Goal: Ask a question

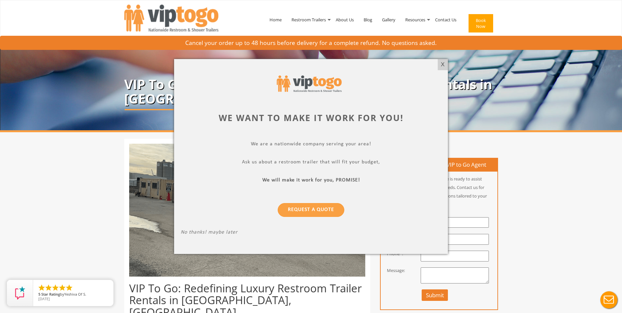
click at [439, 67] on div "X" at bounding box center [443, 64] width 10 height 11
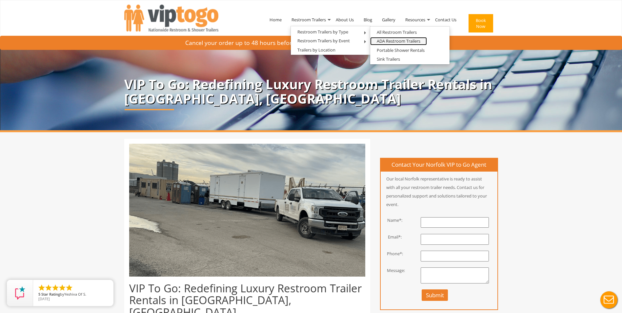
click at [393, 41] on link "ADA Restroom Trailers" at bounding box center [398, 41] width 57 height 8
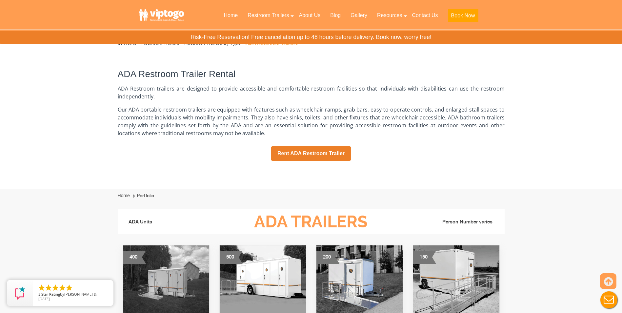
scroll to position [98, 0]
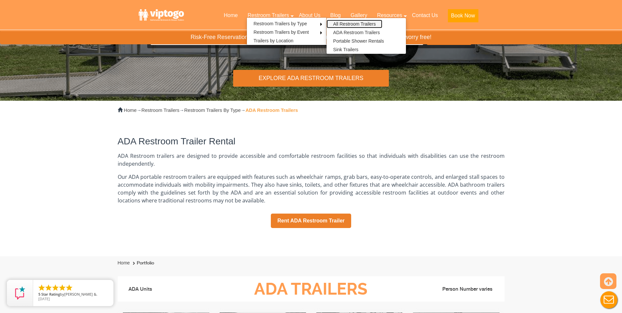
click at [351, 23] on link "All Restroom Trailers" at bounding box center [355, 24] width 56 height 9
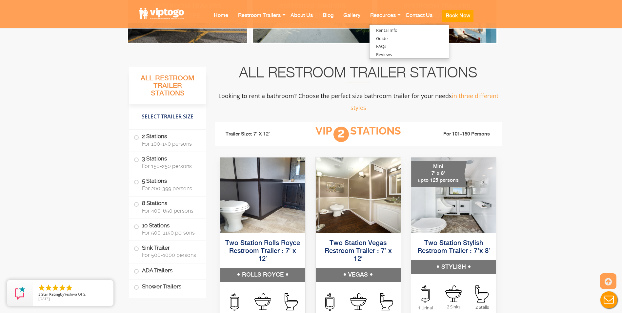
scroll to position [361, 0]
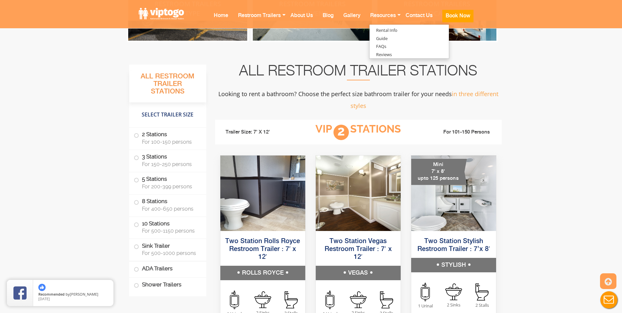
click at [155, 200] on label "8 Stations For 400-650 persons" at bounding box center [168, 205] width 68 height 20
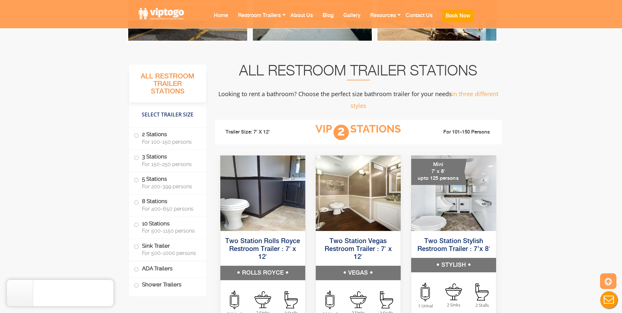
click at [150, 201] on label "8 Stations For 400-650 persons" at bounding box center [168, 205] width 68 height 20
click at [137, 201] on span at bounding box center [136, 202] width 3 height 3
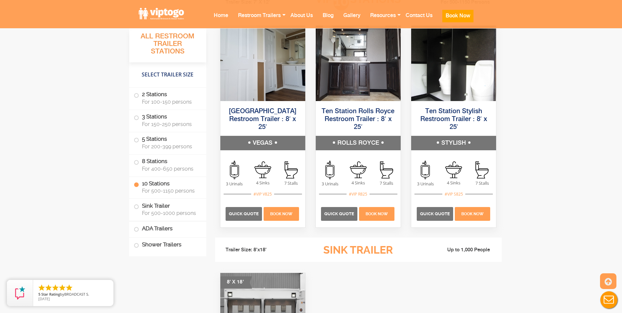
scroll to position [1607, 0]
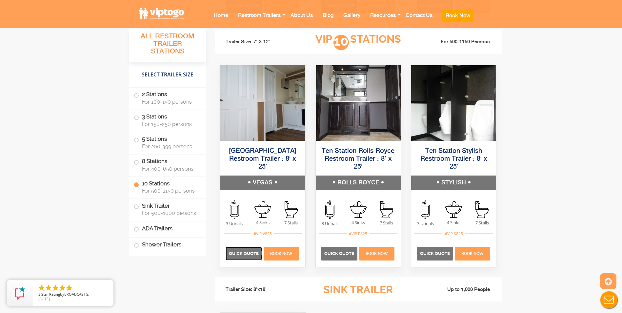
click at [245, 254] on span "Quick Quote" at bounding box center [244, 253] width 30 height 5
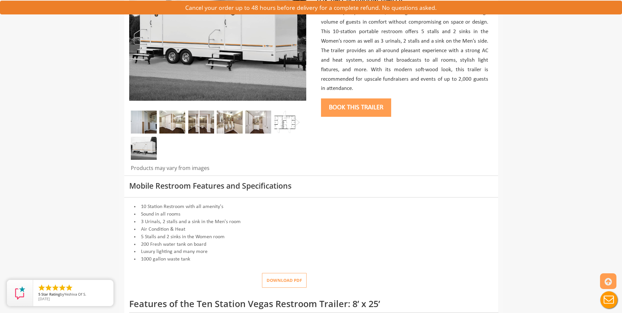
scroll to position [66, 0]
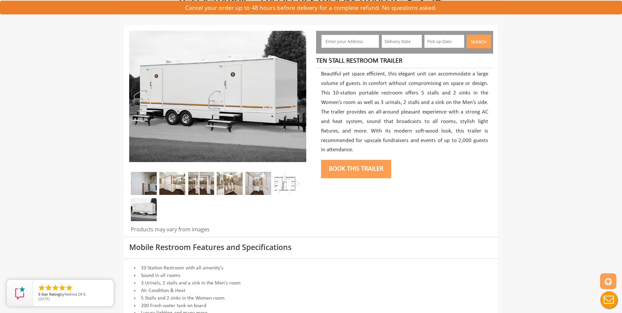
click at [175, 189] on img at bounding box center [172, 183] width 26 height 23
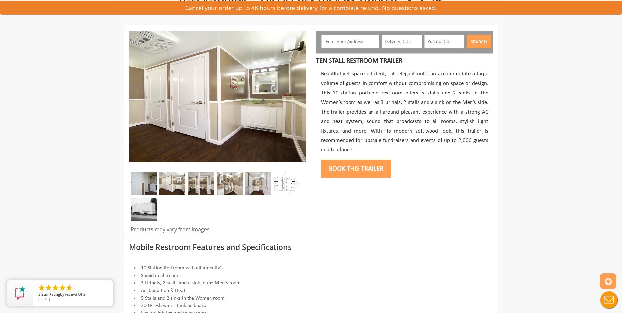
click at [198, 185] on img at bounding box center [201, 183] width 26 height 23
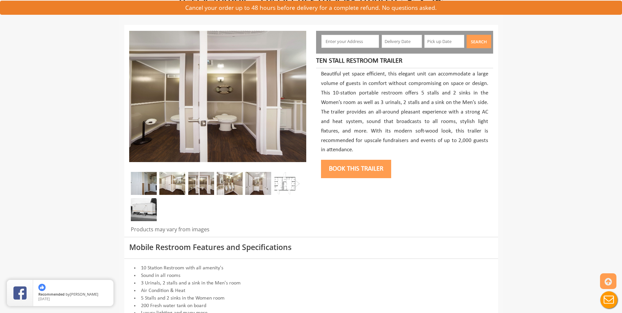
click at [230, 191] on img at bounding box center [230, 183] width 26 height 23
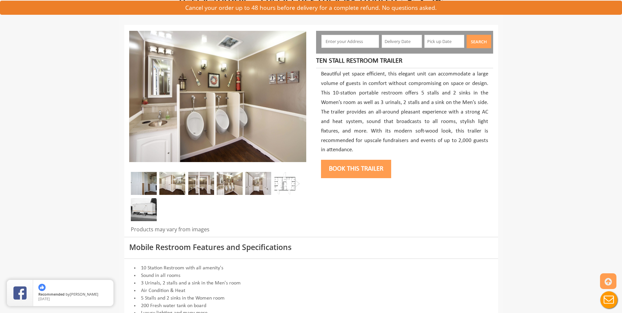
click at [258, 183] on img at bounding box center [258, 183] width 26 height 23
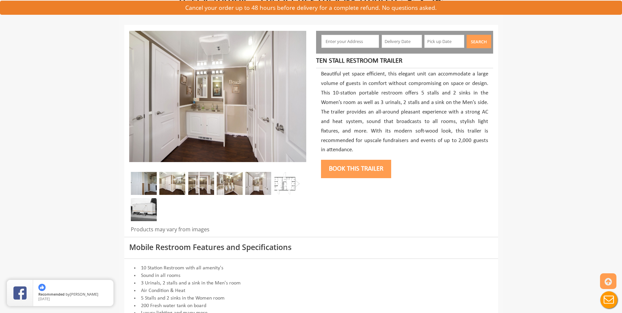
click at [140, 209] on img at bounding box center [144, 209] width 26 height 23
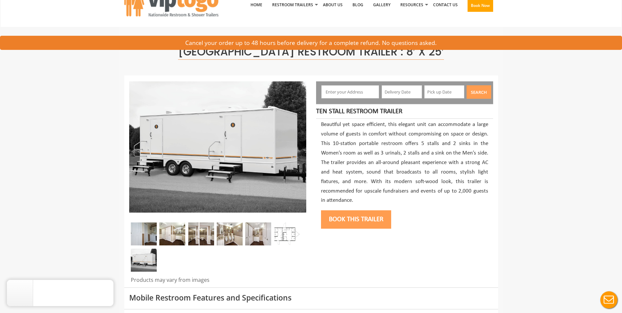
scroll to position [0, 0]
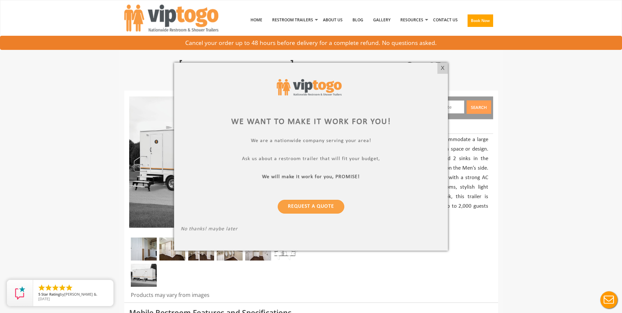
click at [444, 65] on div "X" at bounding box center [443, 68] width 10 height 11
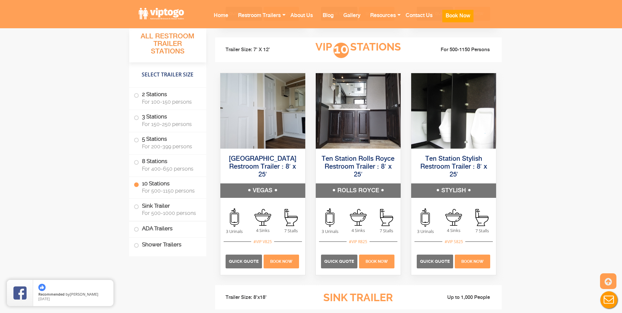
scroll to position [1673, 0]
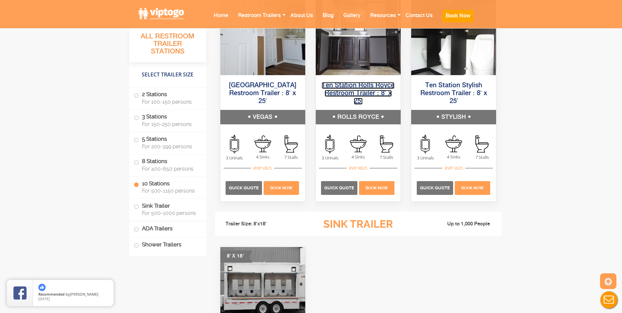
click at [352, 93] on link "Ten Station Rolls Royce Restroom Trailer : 8′ x 25′" at bounding box center [358, 93] width 73 height 23
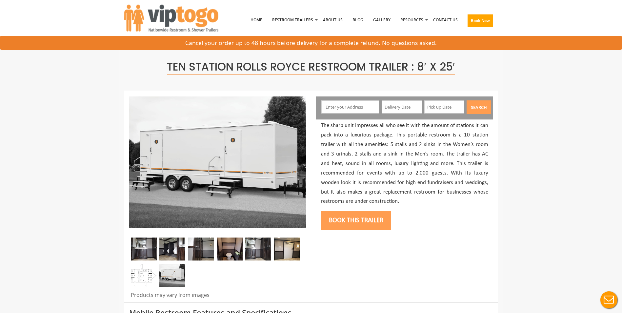
click at [148, 255] on img at bounding box center [144, 249] width 26 height 23
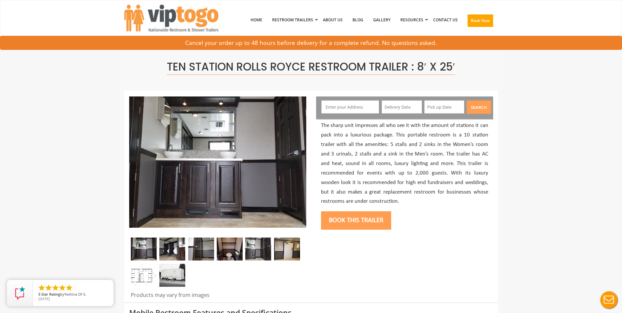
click at [170, 248] on img at bounding box center [172, 249] width 26 height 23
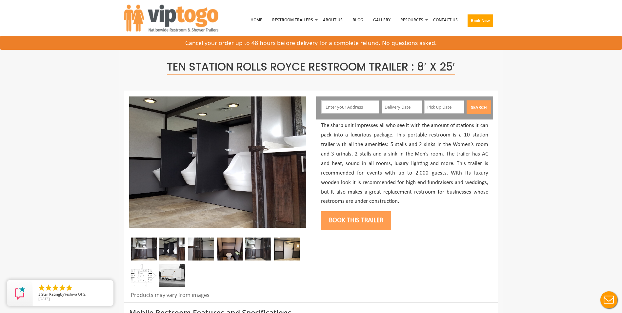
click at [194, 246] on img at bounding box center [201, 249] width 26 height 23
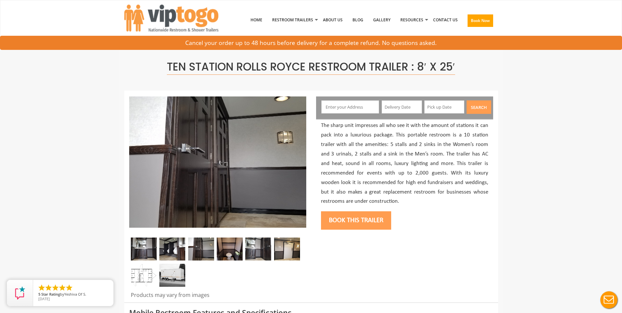
click at [212, 246] on img at bounding box center [201, 249] width 26 height 23
click at [235, 246] on img at bounding box center [230, 249] width 26 height 23
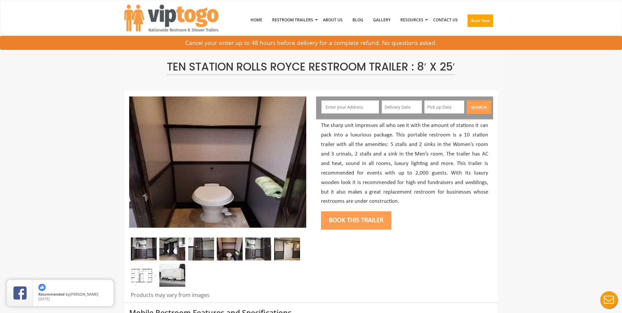
click at [261, 245] on img at bounding box center [258, 249] width 26 height 23
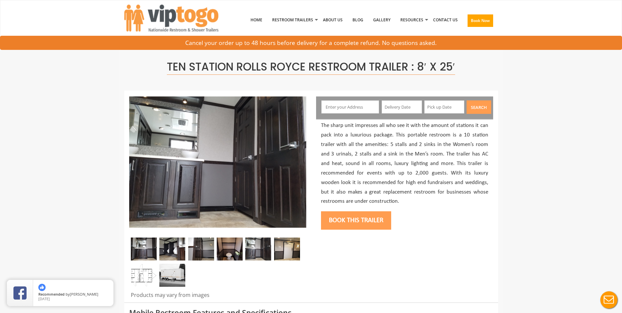
click at [293, 248] on img at bounding box center [287, 249] width 26 height 23
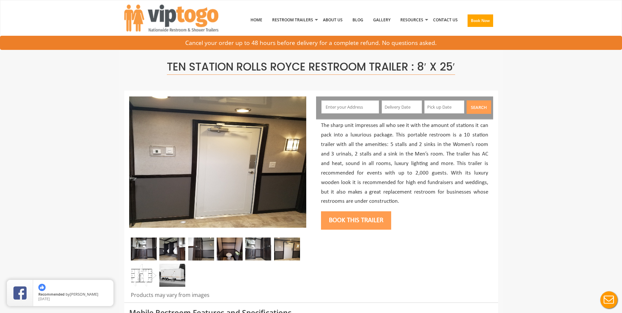
drag, startPoint x: 148, startPoint y: 280, endPoint x: 156, endPoint y: 278, distance: 8.5
click at [148, 280] on img at bounding box center [144, 275] width 26 height 23
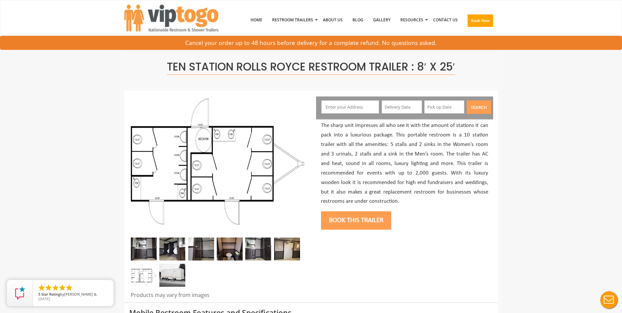
click at [175, 275] on img at bounding box center [172, 275] width 26 height 23
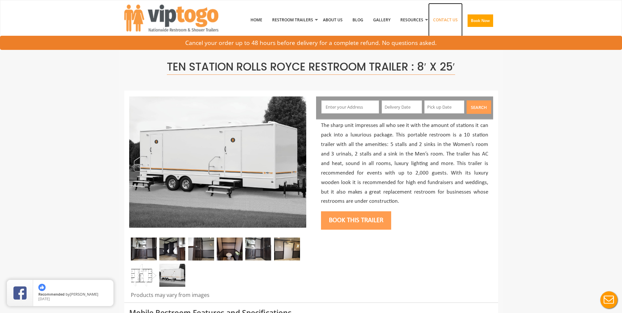
click at [450, 22] on link "Contact Us" at bounding box center [445, 20] width 34 height 34
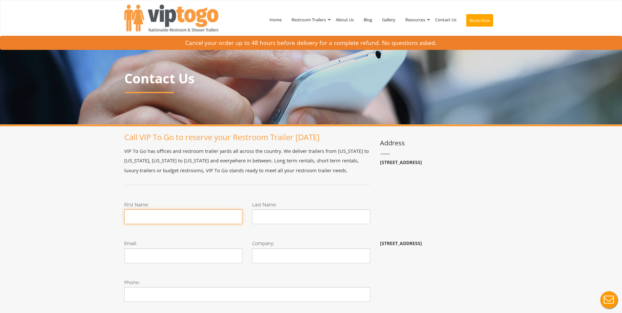
click at [187, 222] on input "First Name:" at bounding box center [183, 216] width 118 height 15
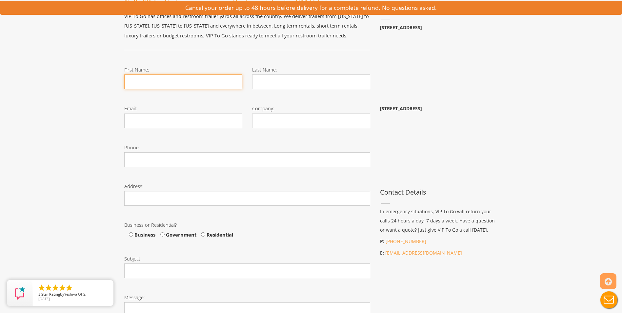
scroll to position [98, 0]
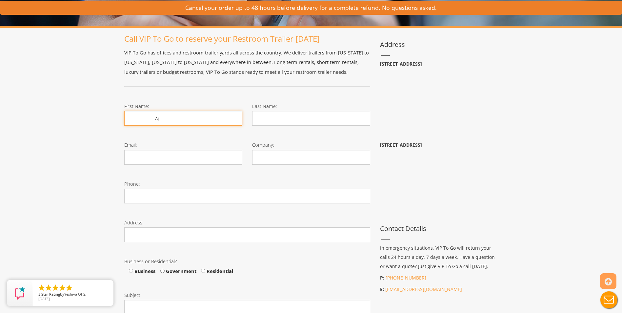
type input "Aj"
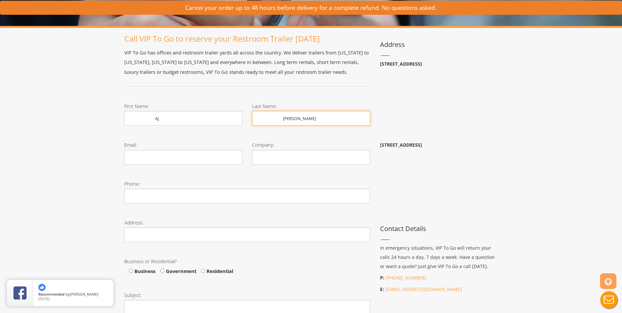
type input "[PERSON_NAME]"
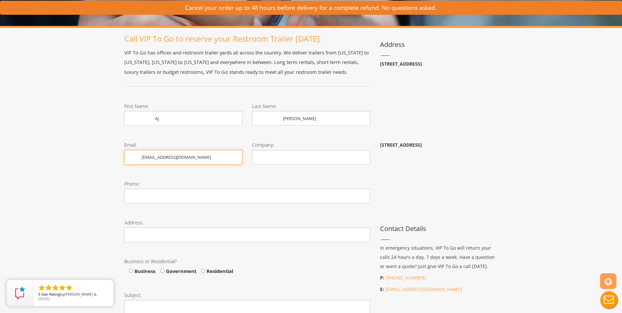
type input "[EMAIL_ADDRESS][DOMAIN_NAME]"
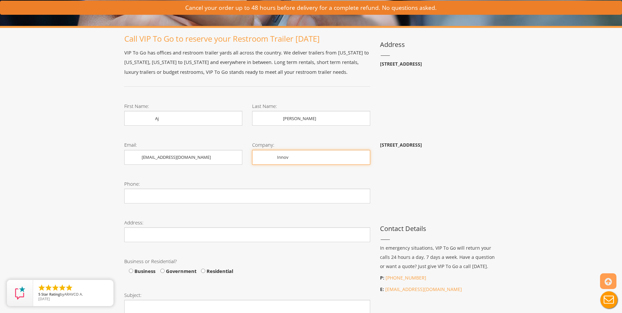
type input "Innovative Federal Operations Group, Inc"
type input "3607715970"
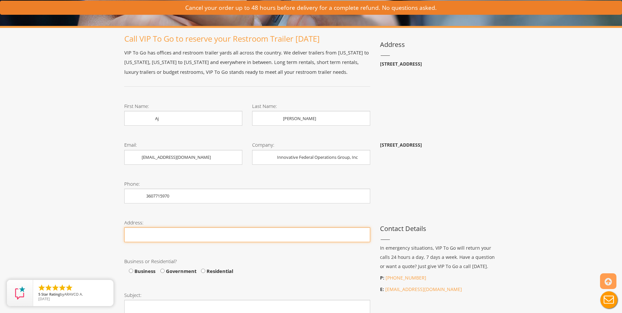
click at [156, 238] on input "Phone:" at bounding box center [247, 234] width 246 height 15
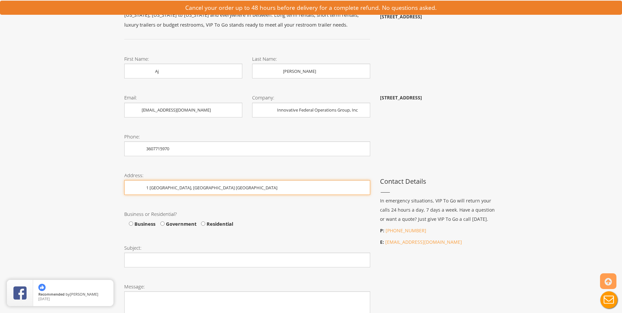
scroll to position [197, 0]
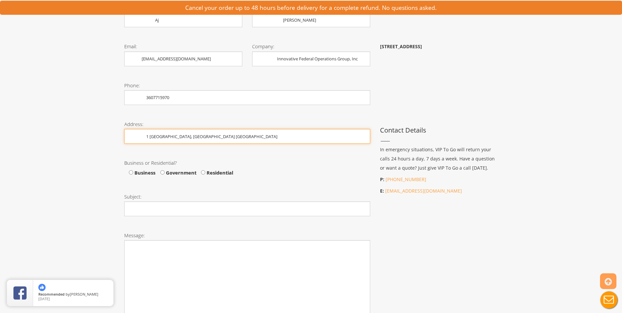
type input "1 [GEOGRAPHIC_DATA], [GEOGRAPHIC_DATA] [GEOGRAPHIC_DATA]"
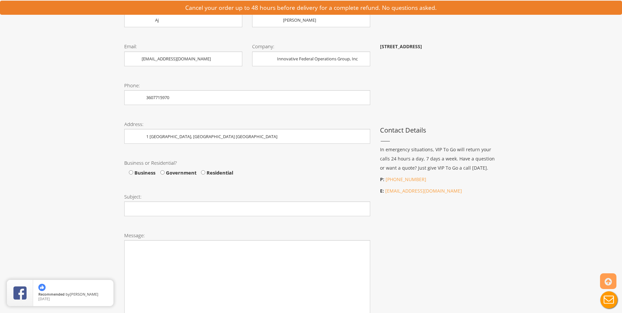
click at [163, 169] on span "Government" at bounding box center [178, 173] width 36 height 10
click at [163, 173] on input "Government" at bounding box center [162, 172] width 4 height 4
radio input "true"
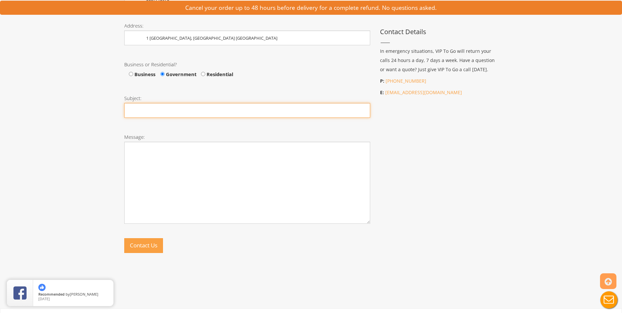
drag, startPoint x: 137, startPoint y: 107, endPoint x: 139, endPoint y: 111, distance: 4.1
click at [137, 107] on input "Subject:" at bounding box center [247, 110] width 246 height 15
type input "Looking to lease 3 trailers for 3.5 years"
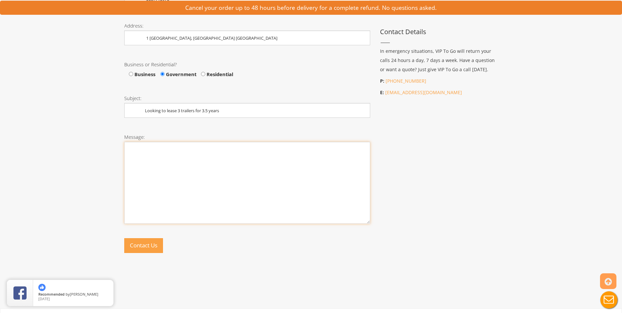
click at [192, 163] on textarea "Message:" at bounding box center [247, 183] width 246 height 82
type textarea "T"
paste textarea "[DEMOGRAPHIC_DATA]: 3 stalls / 2 sinks • [DEMOGRAPHIC_DATA]: 2 stalls / 3 urina…"
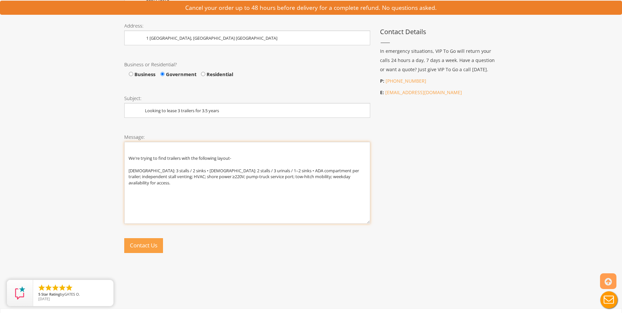
click at [242, 161] on textarea "We're trying to find trailers with the following layout- [DEMOGRAPHIC_DATA]: 3 …" at bounding box center [247, 183] width 246 height 82
click at [356, 189] on textarea "We're trying to find trailers with the following layout and specs- [DEMOGRAPHIC…" at bounding box center [247, 183] width 246 height 82
click at [237, 190] on textarea "We're trying to find trailers with the following layout and specs- [DEMOGRAPHIC…" at bounding box center [247, 183] width 246 height 82
type textarea "We're trying to find trailers with the following layout and specs- [DEMOGRAPHIC…"
click at [146, 250] on button "Contact Us" at bounding box center [143, 245] width 39 height 15
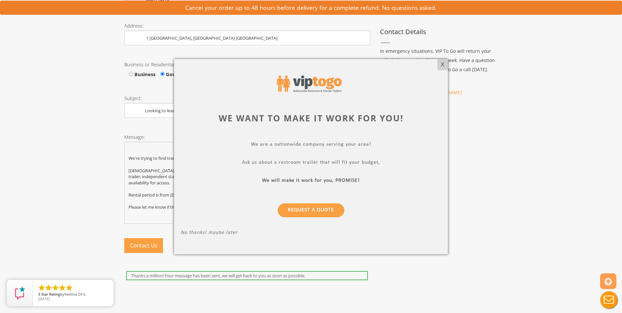
click at [443, 64] on div "X" at bounding box center [443, 64] width 10 height 11
